Goal: Transaction & Acquisition: Purchase product/service

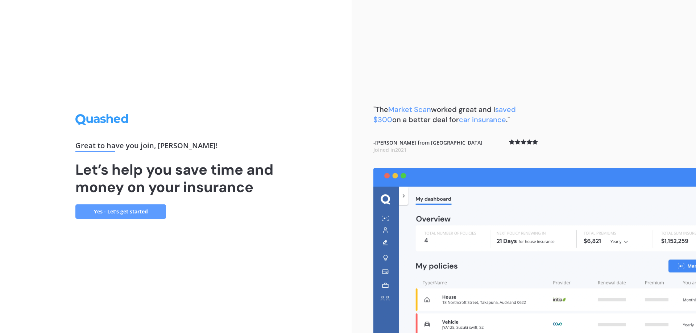
click at [143, 216] on link "Yes - Let’s get started" at bounding box center [120, 211] width 91 height 15
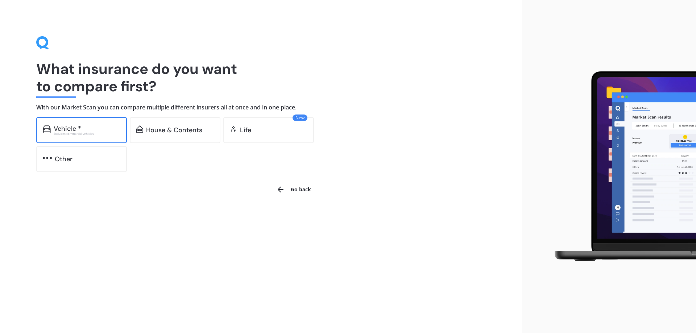
click at [94, 132] on div "Vehicle *" at bounding box center [87, 128] width 67 height 7
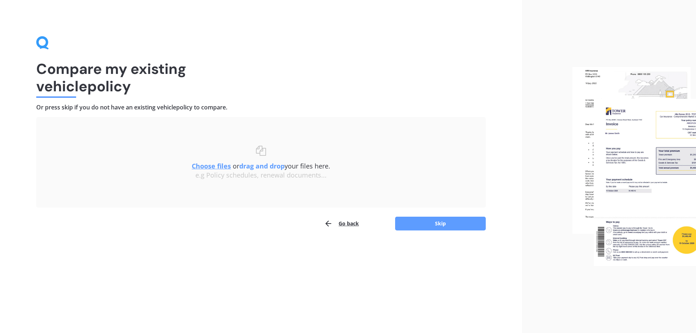
click at [266, 162] on b "drag and drop" at bounding box center [261, 166] width 45 height 9
click at [216, 166] on u "Choose files" at bounding box center [211, 166] width 39 height 9
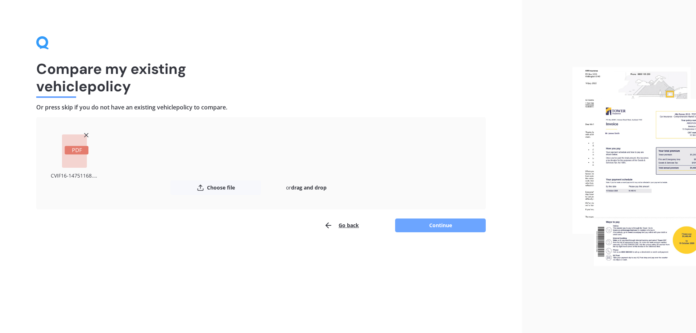
click at [436, 226] on button "Continue" at bounding box center [440, 226] width 91 height 14
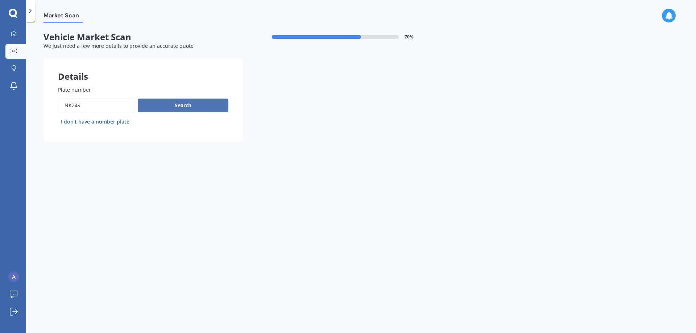
click at [179, 107] on button "Search" at bounding box center [183, 106] width 91 height 14
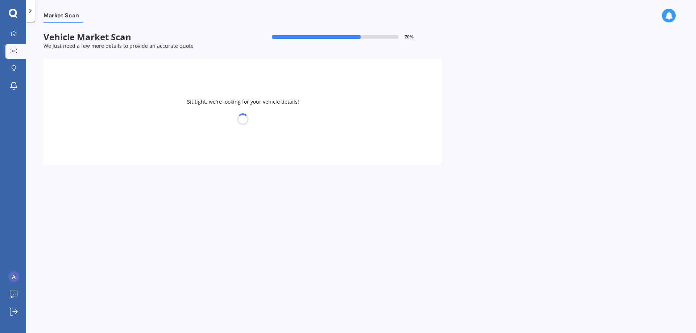
select select "HONDA"
select select "CIVIC"
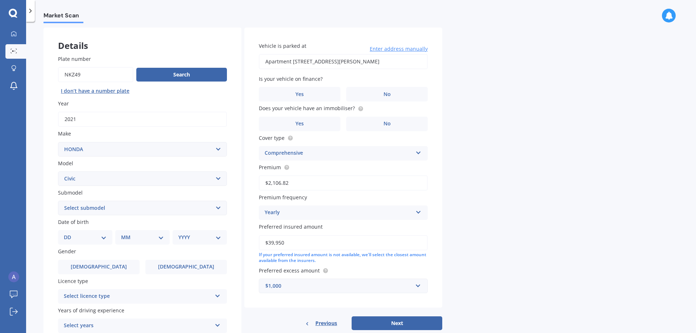
scroll to position [73, 0]
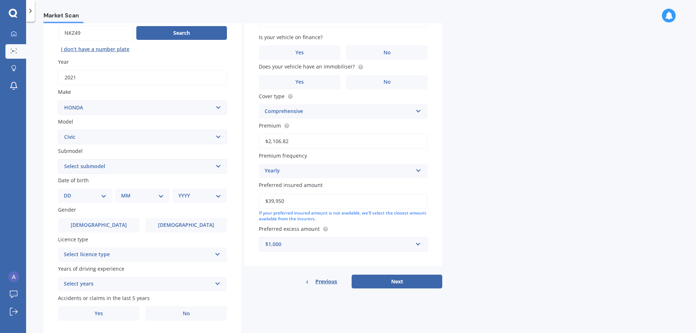
click at [86, 191] on div "DD 01 02 03 04 05 06 07 08 09 10 11 12 13 14 15 16 17 18 19 20 21 22 23 24 25 2…" at bounding box center [85, 196] width 54 height 15
click at [94, 194] on select "DD 01 02 03 04 05 06 07 08 09 10 11 12 13 14 15 16 17 18 19 20 21 22 23 24 25 2…" at bounding box center [85, 196] width 43 height 8
select select "18"
click at [70, 192] on select "DD 01 02 03 04 05 06 07 08 09 10 11 12 13 14 15 16 17 18 19 20 21 22 23 24 25 2…" at bounding box center [85, 196] width 43 height 8
click at [137, 192] on select "MM 01 02 03 04 05 06 07 08 09 10 11 12" at bounding box center [144, 196] width 40 height 8
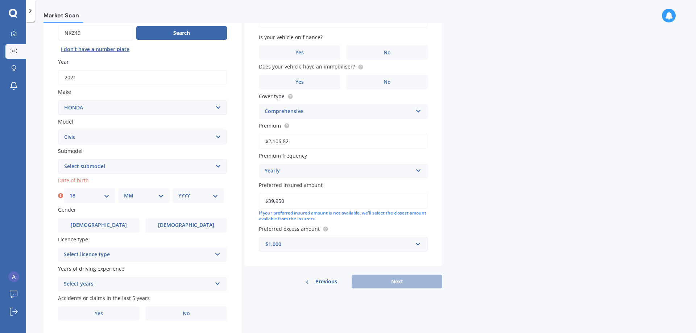
select select "08"
click at [124, 192] on select "MM 01 02 03 04 05 06 07 08 09 10 11 12" at bounding box center [144, 196] width 40 height 8
click at [182, 189] on div "YYYY 2025 2024 2023 2022 2021 2020 2019 2018 2017 2016 2015 2014 2013 2012 2011…" at bounding box center [198, 196] width 51 height 15
click at [186, 195] on select "YYYY 2025 2024 2023 2022 2021 2020 2019 2018 2017 2016 2015 2014 2013 2012 2011…" at bounding box center [198, 196] width 40 height 8
select select "1999"
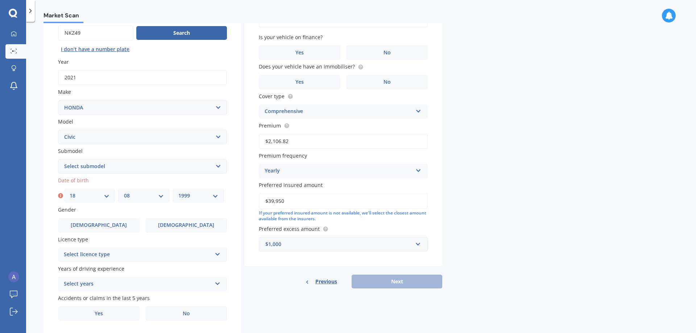
click at [178, 192] on select "YYYY 2025 2024 2023 2022 2021 2020 2019 2018 2017 2016 2015 2014 2013 2012 2011…" at bounding box center [198, 196] width 40 height 8
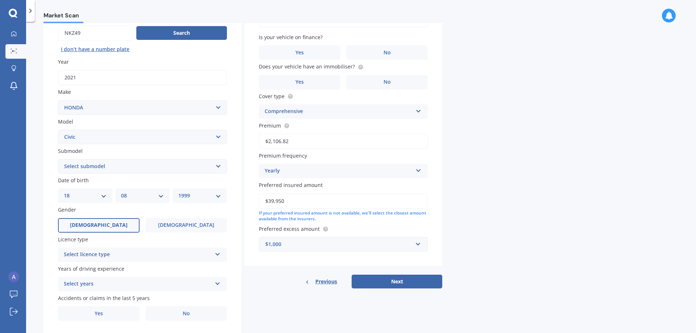
click at [107, 222] on label "Male" at bounding box center [99, 225] width 82 height 15
click at [0, 0] on input "Male" at bounding box center [0, 0] width 0 height 0
click at [128, 254] on div "Select licence type" at bounding box center [138, 255] width 148 height 9
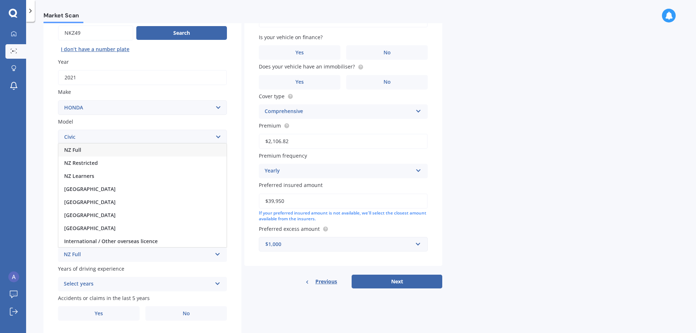
drag, startPoint x: 102, startPoint y: 150, endPoint x: 97, endPoint y: 154, distance: 6.7
click at [101, 150] on div "NZ Full" at bounding box center [142, 150] width 168 height 13
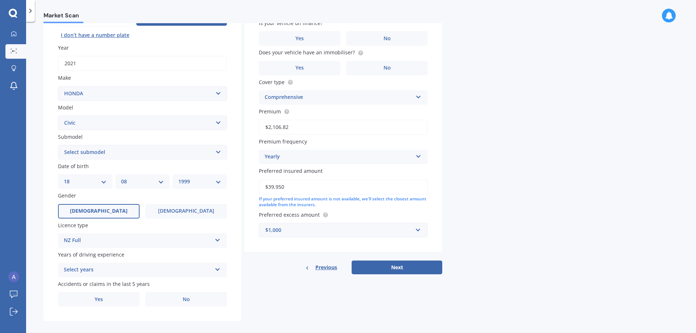
scroll to position [94, 0]
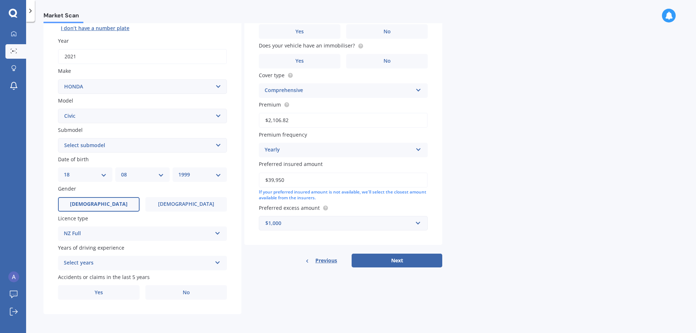
click at [111, 264] on div "Select years" at bounding box center [138, 263] width 148 height 9
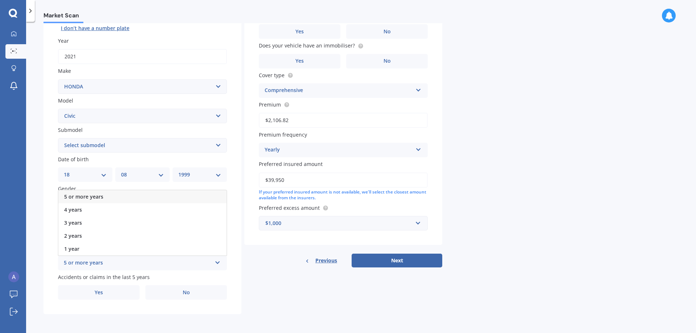
click at [95, 196] on span "5 or more years" at bounding box center [83, 196] width 39 height 7
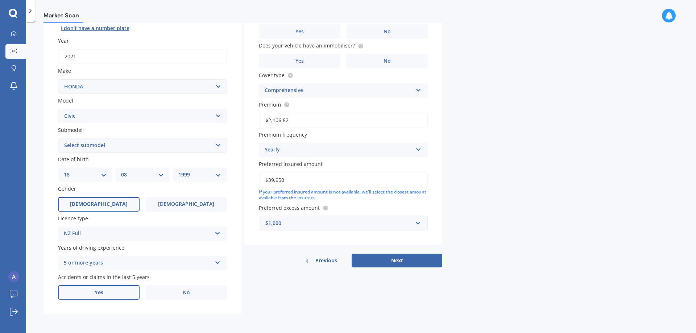
click at [112, 294] on label "Yes" at bounding box center [99, 292] width 82 height 15
click at [0, 0] on input "Yes" at bounding box center [0, 0] width 0 height 0
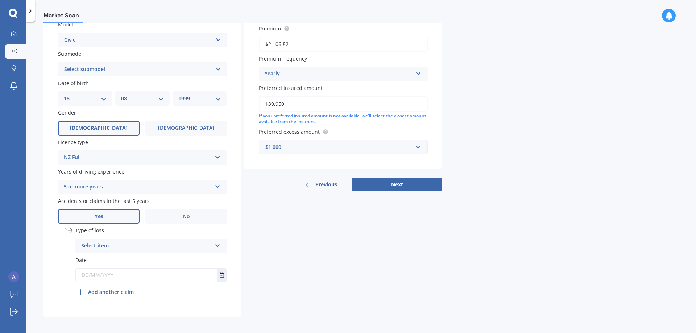
scroll to position [172, 0]
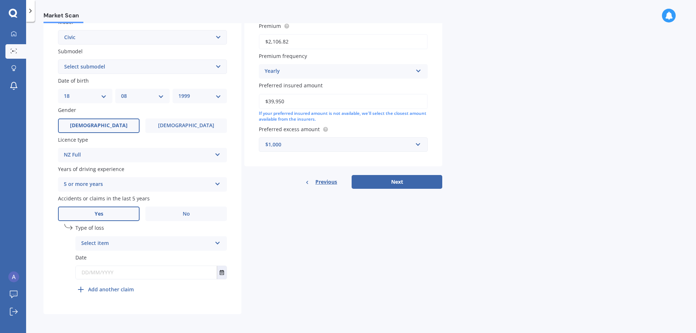
click at [130, 226] on label "Type of loss" at bounding box center [151, 228] width 152 height 8
click at [129, 241] on div "Select item" at bounding box center [146, 243] width 131 height 9
click at [118, 271] on span "Not at fault accident" at bounding box center [107, 270] width 51 height 7
click at [107, 271] on input "text" at bounding box center [146, 272] width 141 height 13
type input "2"
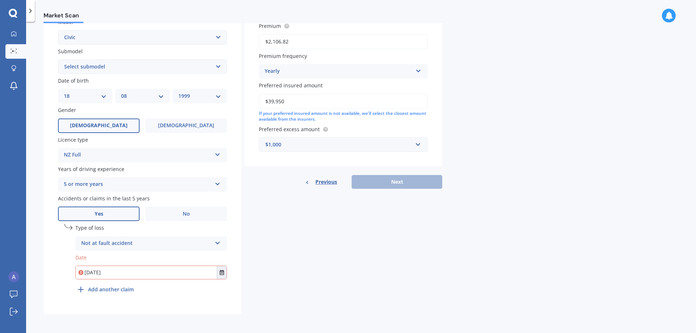
type input "25/08/2025"
click at [276, 271] on div "Details Plate number Search I don’t have a number plate Year 2021 Make Select m…" at bounding box center [243, 100] width 399 height 428
click at [113, 290] on b "Add another claim" at bounding box center [111, 290] width 46 height 8
click at [94, 307] on div "Select item" at bounding box center [147, 308] width 127 height 8
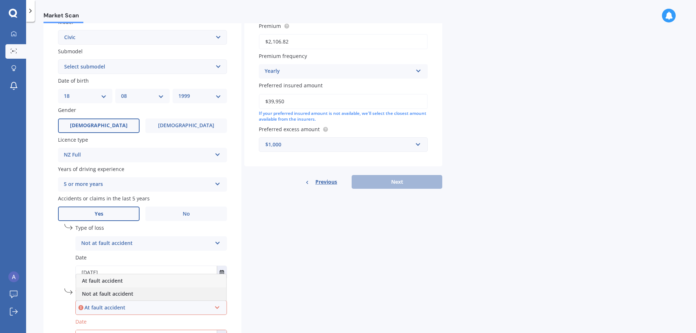
click at [114, 295] on span "Not at fault accident" at bounding box center [107, 293] width 51 height 7
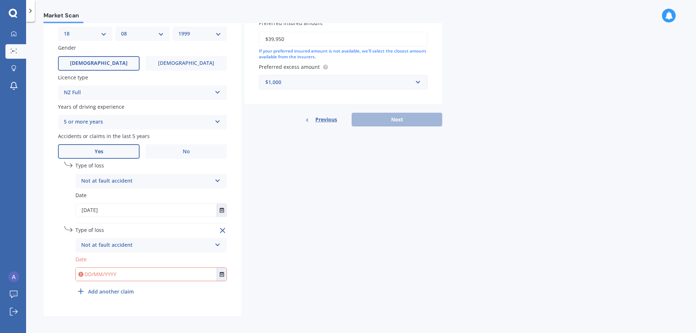
scroll to position [236, 0]
click at [105, 270] on input "text" at bounding box center [146, 272] width 141 height 13
type input "22/08/2023"
click at [329, 258] on div "Details Plate number Search I don’t have a number plate Year 2021 Make Select m…" at bounding box center [243, 68] width 399 height 493
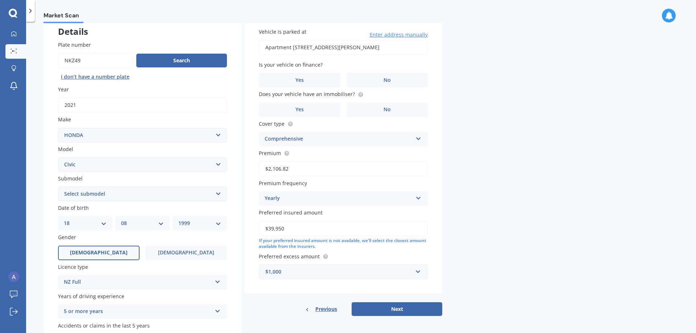
scroll to position [0, 0]
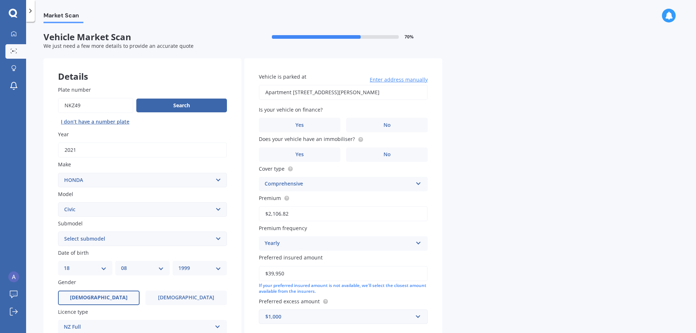
drag, startPoint x: 392, startPoint y: 95, endPoint x: 267, endPoint y: 90, distance: 125.2
click at [267, 90] on input "Apartment 212, 6A Nugent Street Grafton Auckland" at bounding box center [343, 92] width 169 height 15
type input "124 Glenmore Street, Northland, Wellington 6012"
click at [388, 127] on span "No" at bounding box center [387, 125] width 7 height 6
click at [0, 0] on input "No" at bounding box center [0, 0] width 0 height 0
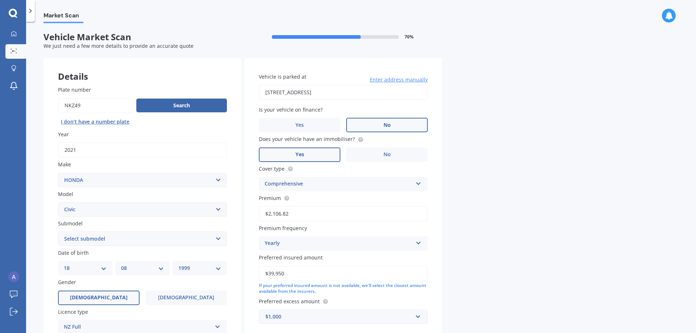
drag, startPoint x: 381, startPoint y: 158, endPoint x: 297, endPoint y: 153, distance: 84.6
click at [298, 153] on div "Yes No" at bounding box center [343, 155] width 169 height 15
click at [296, 153] on span "Yes" at bounding box center [299, 155] width 9 height 6
click at [0, 0] on input "Yes" at bounding box center [0, 0] width 0 height 0
click at [324, 178] on div "Comprehensive Comprehensive Third Party Fire and Theft Cover Third Party" at bounding box center [343, 184] width 169 height 15
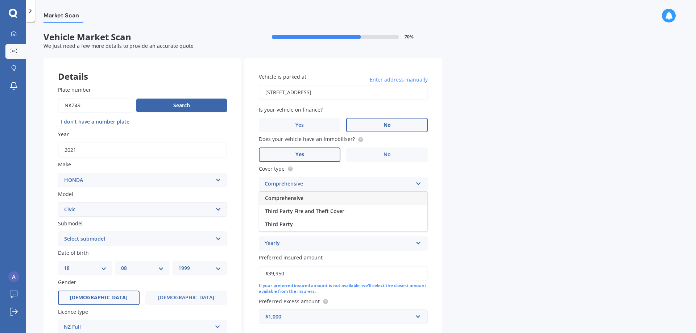
click at [324, 178] on div "Comprehensive Comprehensive Third Party Fire and Theft Cover Third Party" at bounding box center [343, 184] width 169 height 15
drag, startPoint x: 341, startPoint y: 219, endPoint x: 251, endPoint y: 214, distance: 90.4
click at [246, 215] on div "Vehicle is parked at 124 Glenmore Street, Northland, Wellington 6012 Enter addr…" at bounding box center [343, 198] width 198 height 281
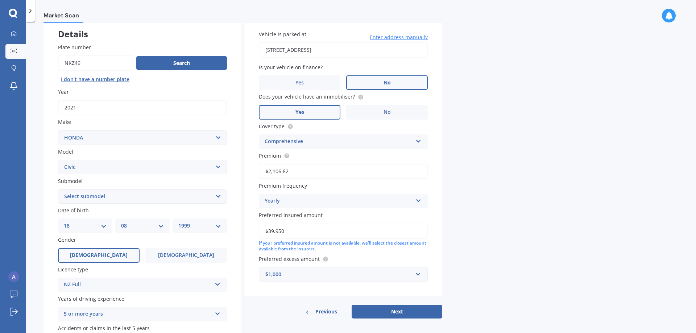
scroll to position [73, 0]
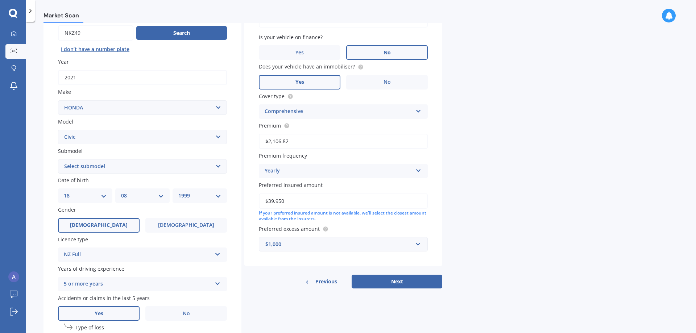
click at [506, 216] on div "Market Scan Vehicle Market Scan 70 % We just need a few more details to provide…" at bounding box center [361, 178] width 670 height 311
drag, startPoint x: 293, startPoint y: 204, endPoint x: 249, endPoint y: 198, distance: 44.9
click at [249, 198] on div "Vehicle is parked at 124 Glenmore Street, Northland, Wellington 6012 Enter addr…" at bounding box center [343, 126] width 198 height 281
type input "$25,000"
click at [320, 253] on div "Vehicle is parked at 124 Glenmore Street, Northland, Wellington 6012 Enter addr…" at bounding box center [343, 126] width 198 height 281
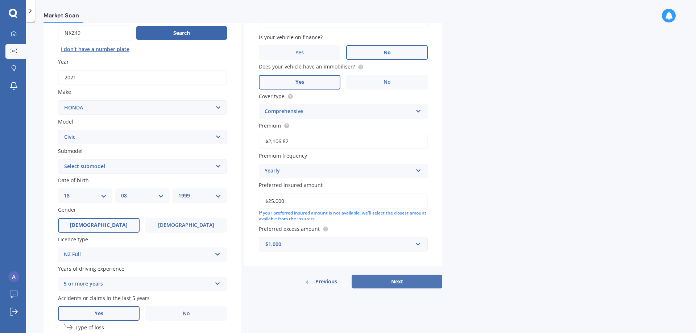
click at [426, 288] on button "Next" at bounding box center [397, 282] width 91 height 14
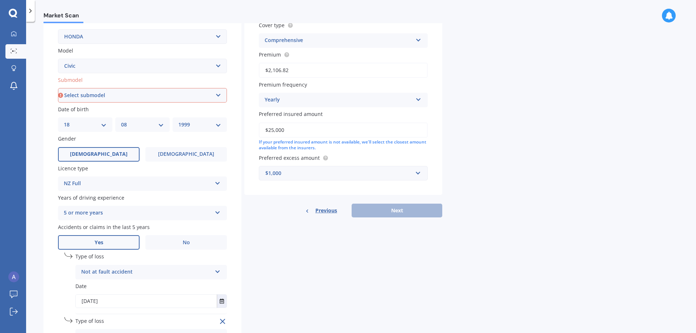
scroll to position [145, 0]
click at [107, 92] on select "Select submodel (all other) 1.8S 2.0S 4WD Wagon Breeze DX Euro 1.8L Exi GL GLi …" at bounding box center [142, 94] width 169 height 15
click at [53, 93] on div "Plate number Search I don’t have a number plate Year 2021 Make Select make AC A…" at bounding box center [143, 166] width 198 height 480
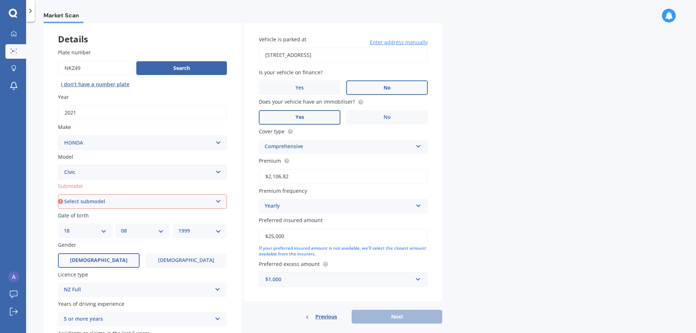
scroll to position [36, 0]
click at [159, 207] on select "Select submodel (all other) 1.8S 2.0S 4WD Wagon Breeze DX Euro 1.8L Exi GL GLi …" at bounding box center [142, 202] width 169 height 15
click at [173, 203] on select "Select submodel (all other) 1.8S 2.0S 4WD Wagon Breeze DX Euro 1.8L Exi GL GLi …" at bounding box center [142, 202] width 169 height 15
select select "(ALL OTHER)"
click at [58, 195] on select "Select submodel (all other) 1.8S 2.0S 4WD Wagon Breeze DX Euro 1.8L Exi GL GLi …" at bounding box center [142, 202] width 169 height 15
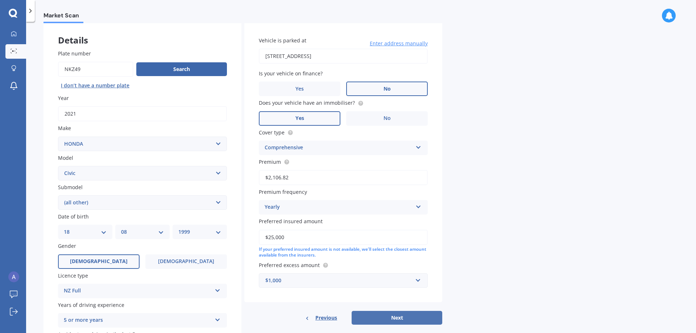
click at [399, 315] on button "Next" at bounding box center [397, 318] width 91 height 14
select select "18"
select select "08"
select select "1999"
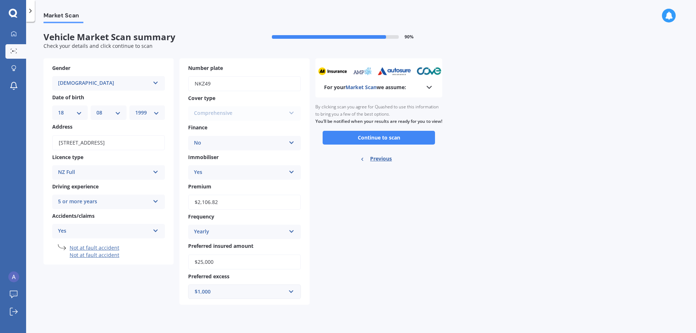
scroll to position [0, 0]
click at [397, 145] on button "Continue to scan" at bounding box center [379, 138] width 112 height 14
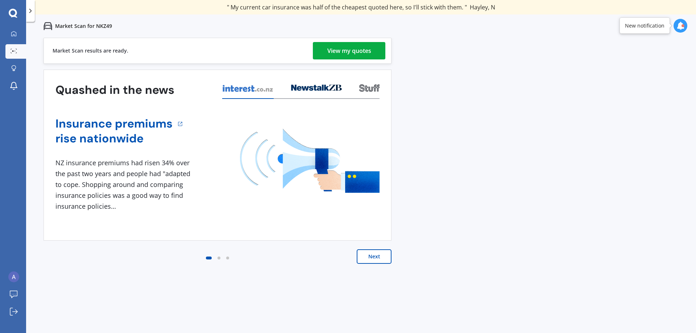
click at [343, 47] on div "View my quotes" at bounding box center [349, 50] width 44 height 17
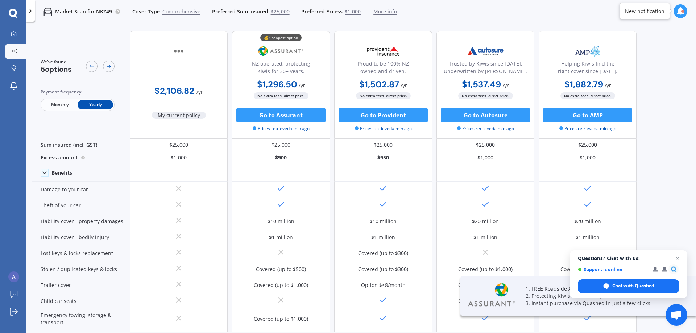
click at [676, 260] on span "Open chat" at bounding box center [677, 258] width 9 height 9
